Goal: Find contact information: Find contact information

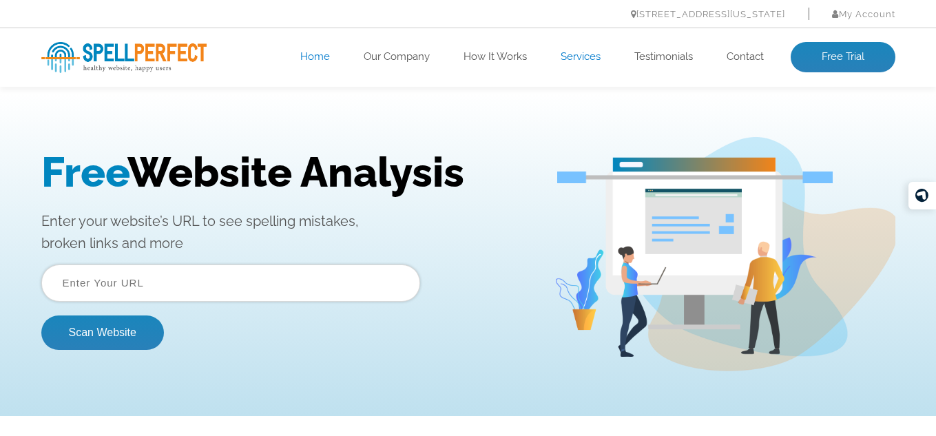
click at [569, 59] on link "Services" at bounding box center [581, 57] width 40 height 14
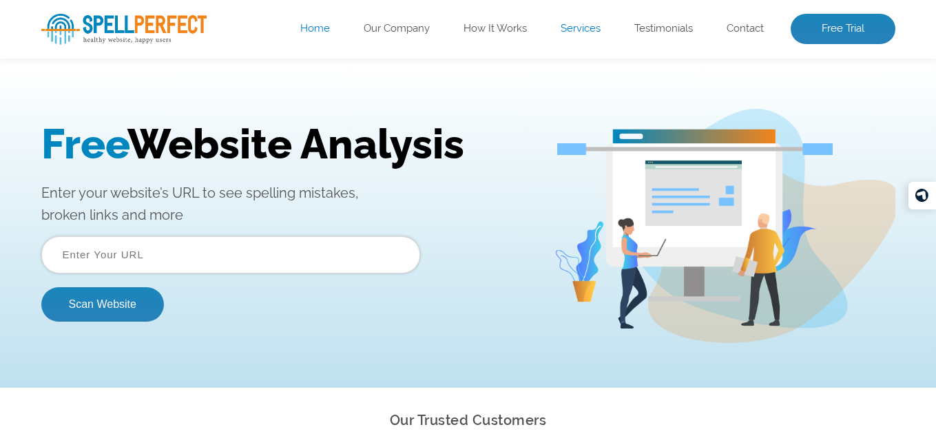
scroll to position [12, 0]
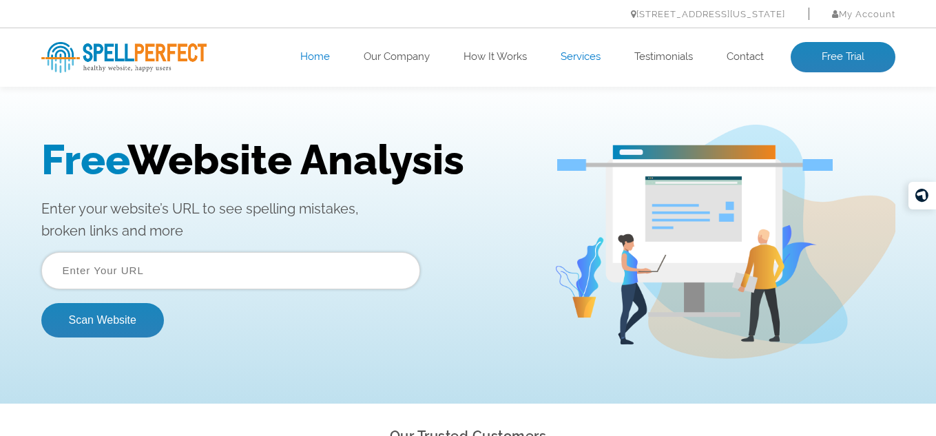
click at [564, 59] on link "Services" at bounding box center [581, 57] width 40 height 14
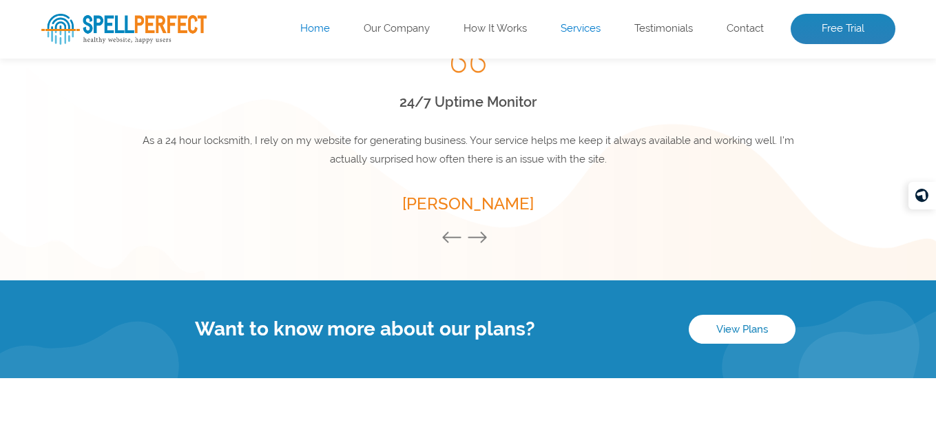
scroll to position [2057, 0]
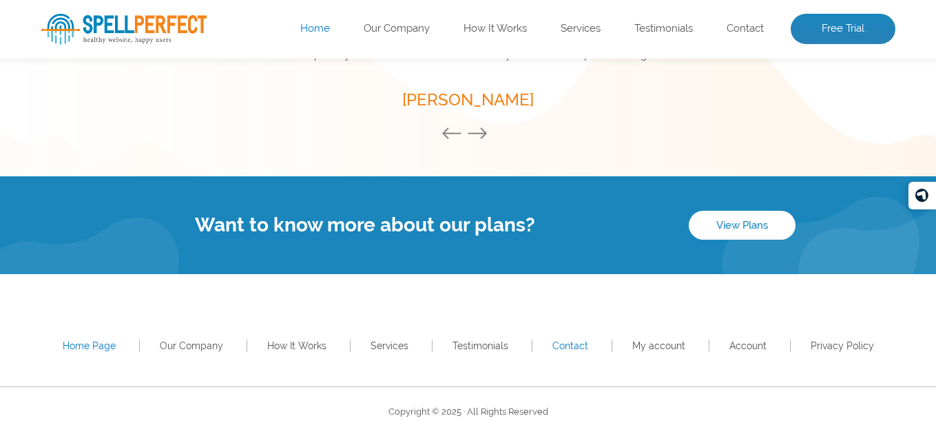
click at [582, 346] on link "Contact" at bounding box center [571, 345] width 36 height 11
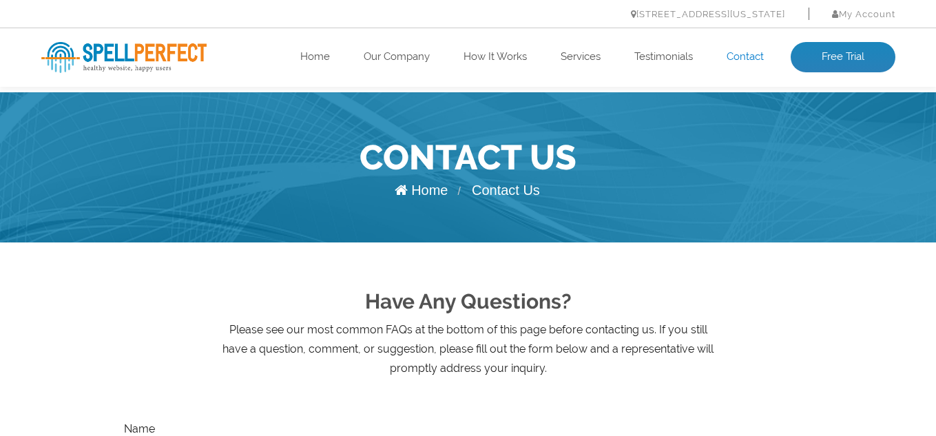
scroll to position [136, 0]
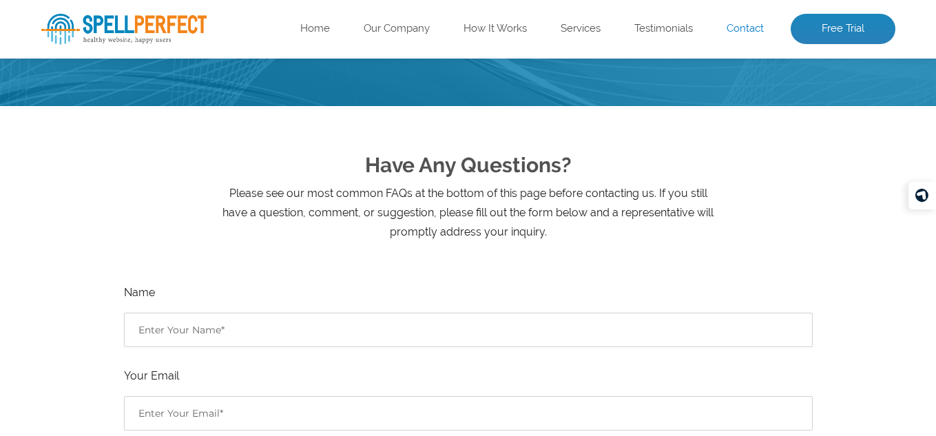
drag, startPoint x: 938, startPoint y: 51, endPoint x: 940, endPoint y: 214, distance: 163.3
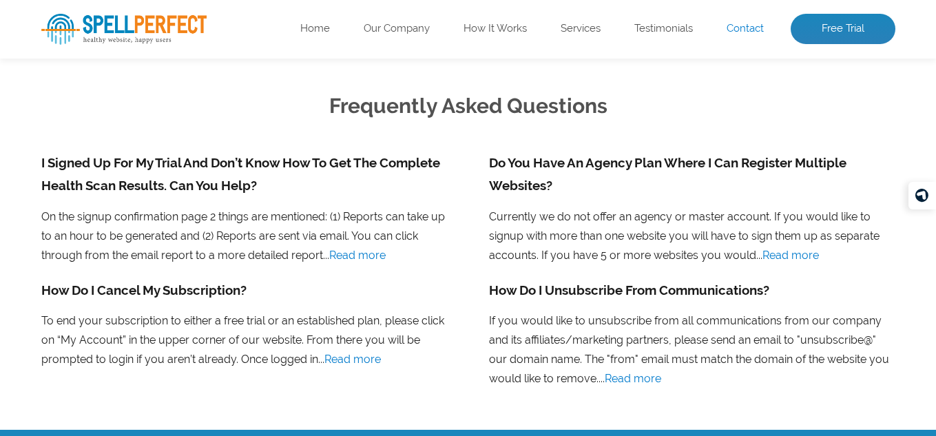
scroll to position [1259, 0]
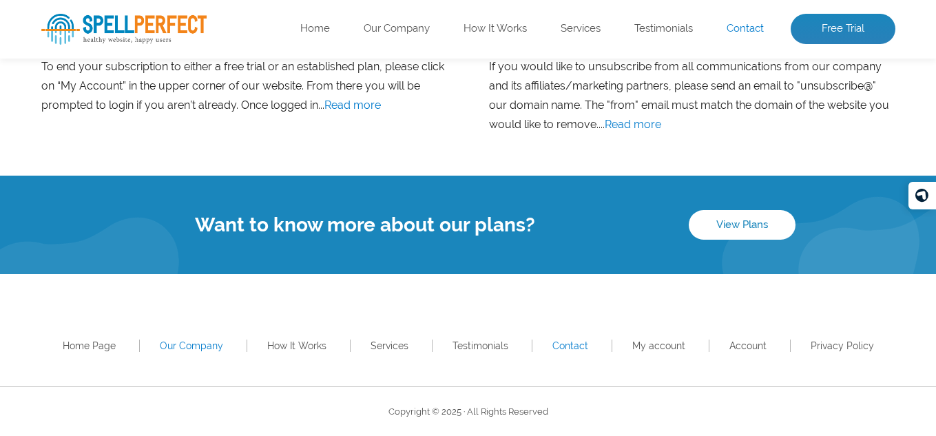
click at [186, 351] on link "Our Company" at bounding box center [191, 345] width 63 height 11
